Goal: Find specific page/section: Find specific page/section

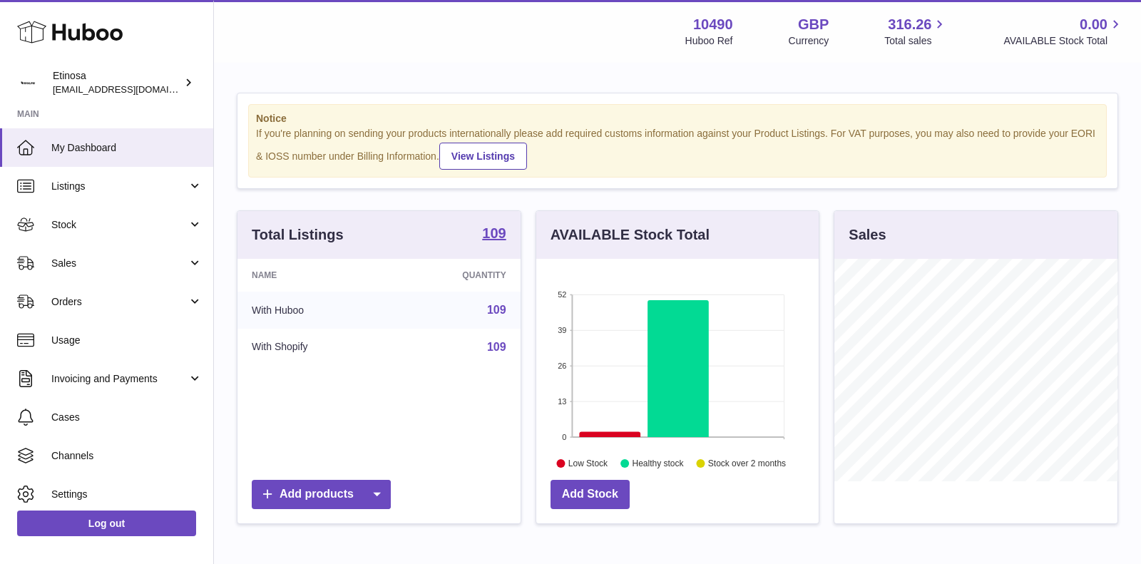
scroll to position [222, 283]
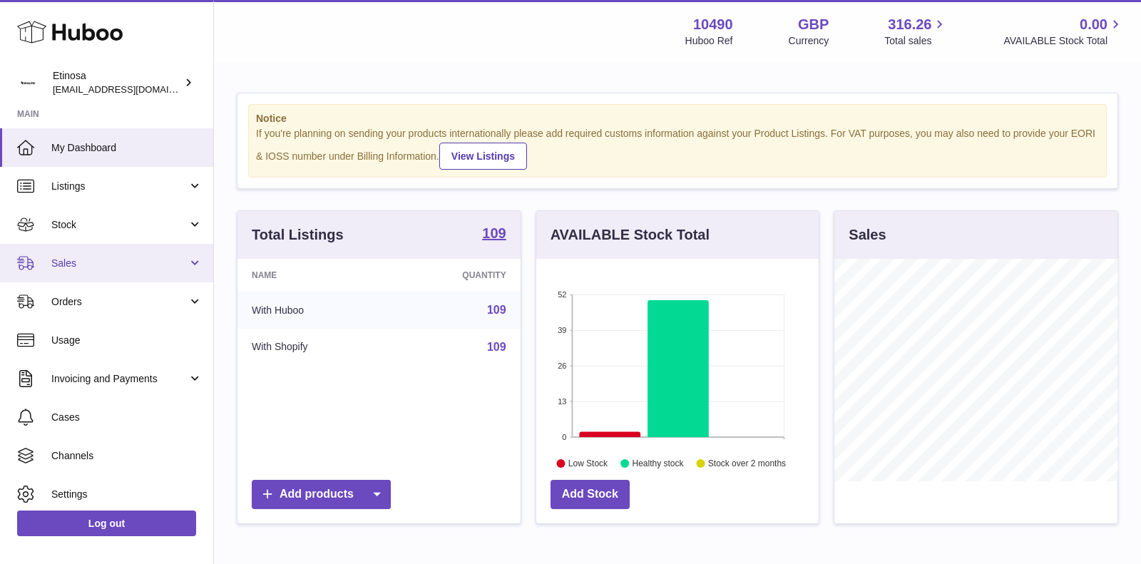
click at [162, 261] on span "Sales" at bounding box center [119, 264] width 136 height 14
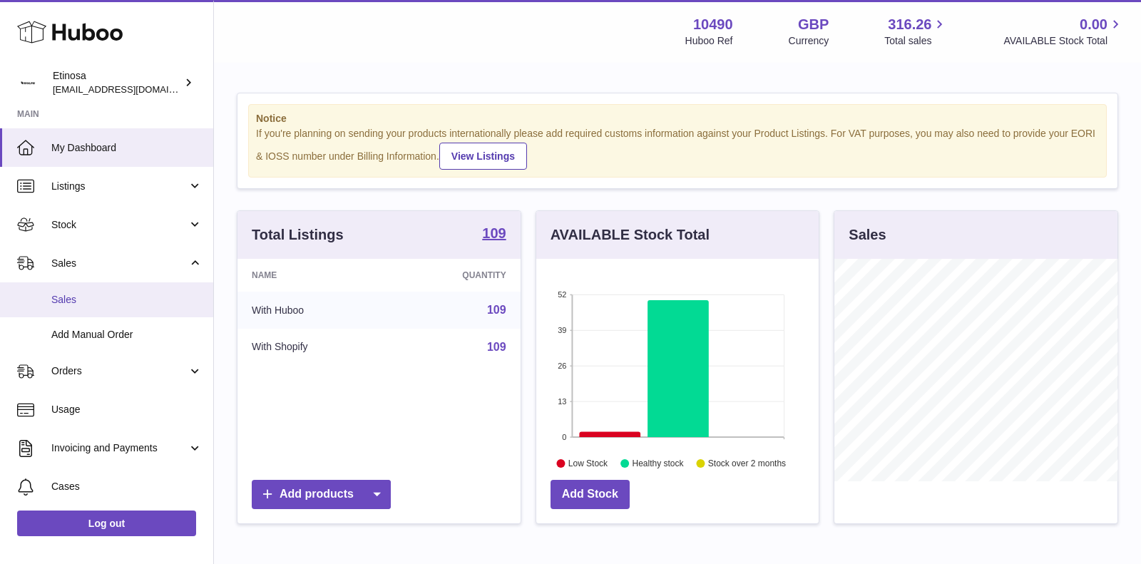
click at [129, 304] on span "Sales" at bounding box center [126, 300] width 151 height 14
